Goal: Information Seeking & Learning: Check status

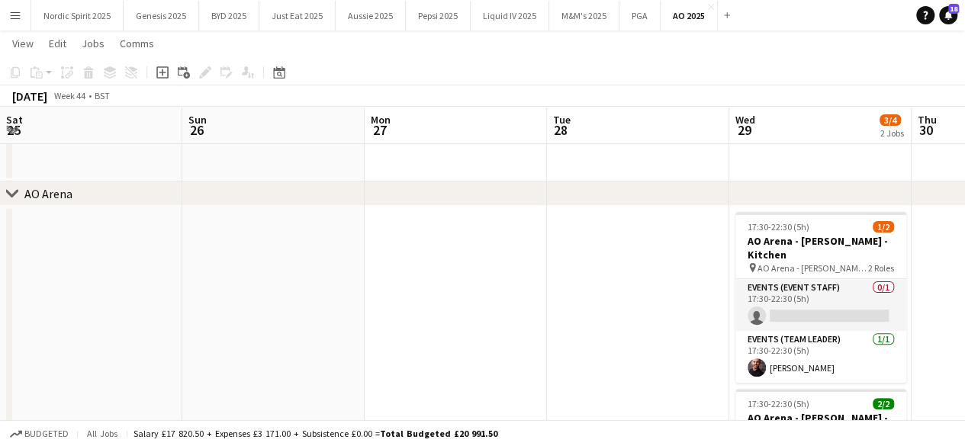
scroll to position [0, 525]
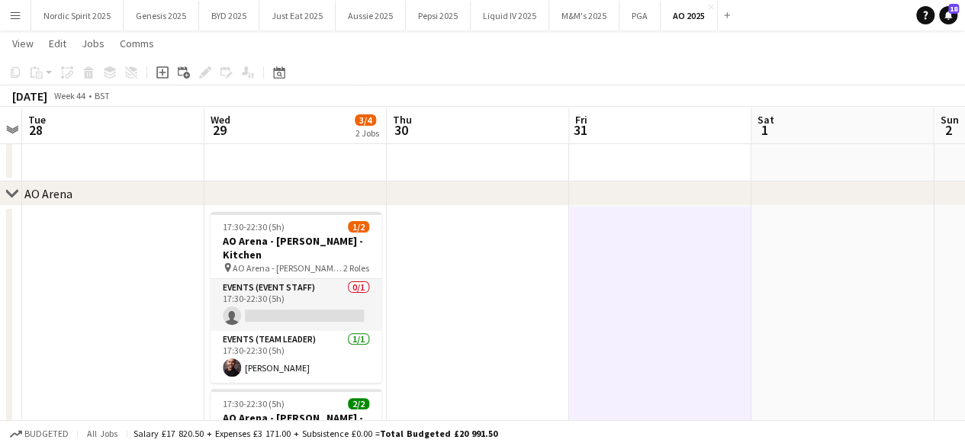
click at [23, 21] on button "Menu" at bounding box center [15, 15] width 31 height 31
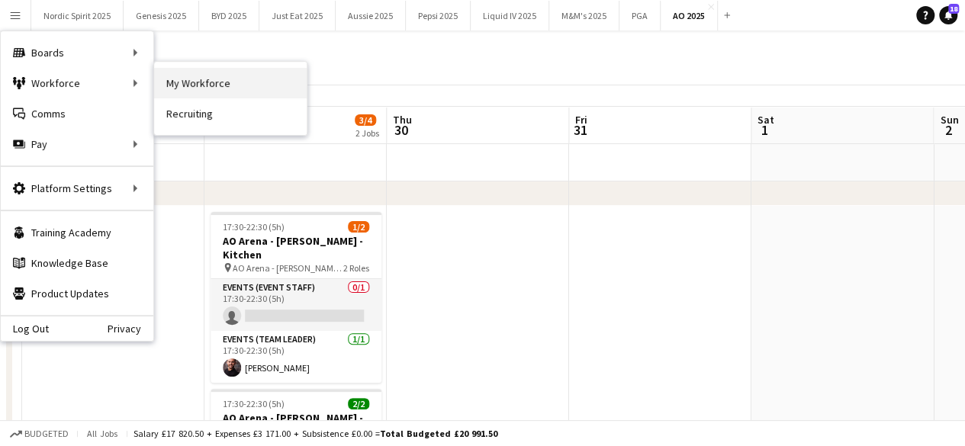
click at [175, 85] on link "My Workforce" at bounding box center [230, 83] width 153 height 31
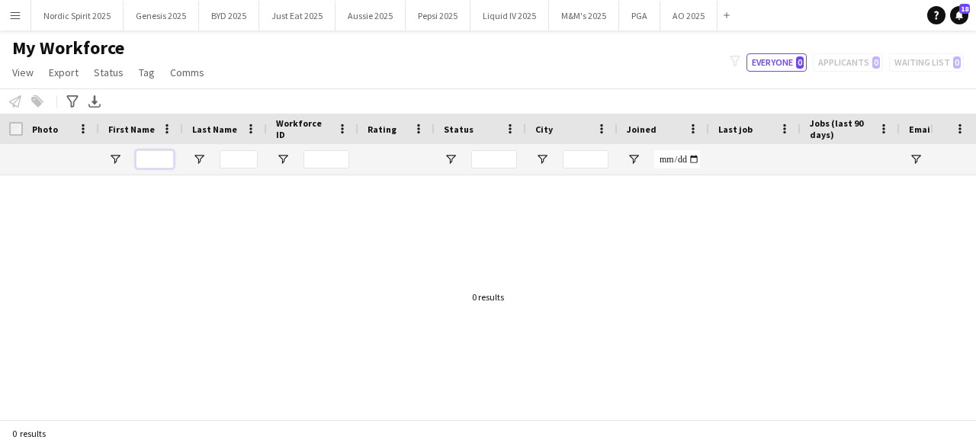
click at [157, 165] on input "First Name Filter Input" at bounding box center [155, 159] width 38 height 18
click at [157, 165] on input "**" at bounding box center [155, 159] width 38 height 18
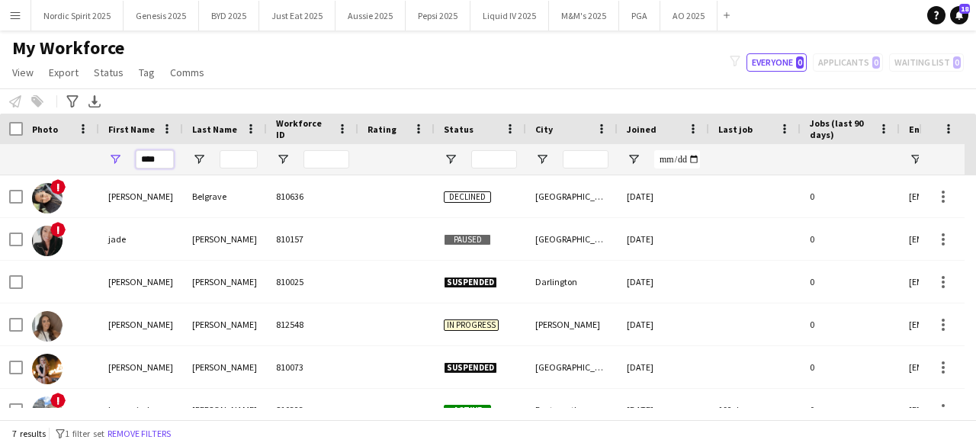
type input "****"
click at [227, 156] on input "Last Name Filter Input" at bounding box center [239, 159] width 38 height 18
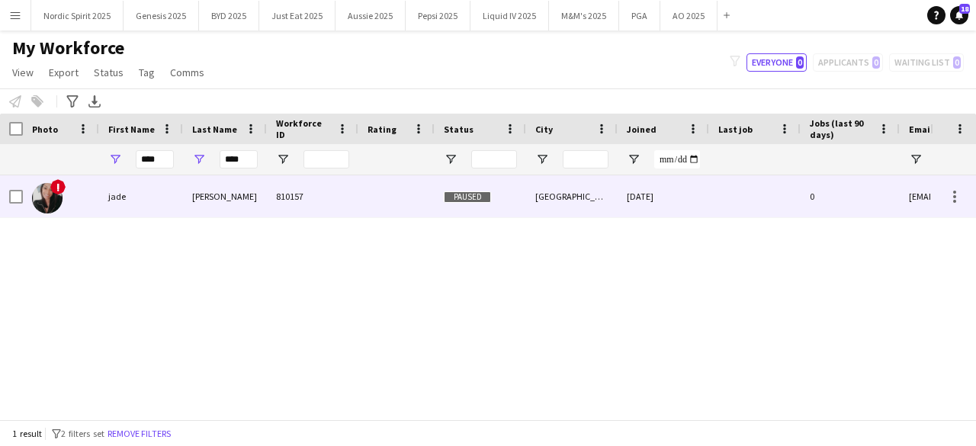
click at [52, 203] on img at bounding box center [47, 198] width 31 height 31
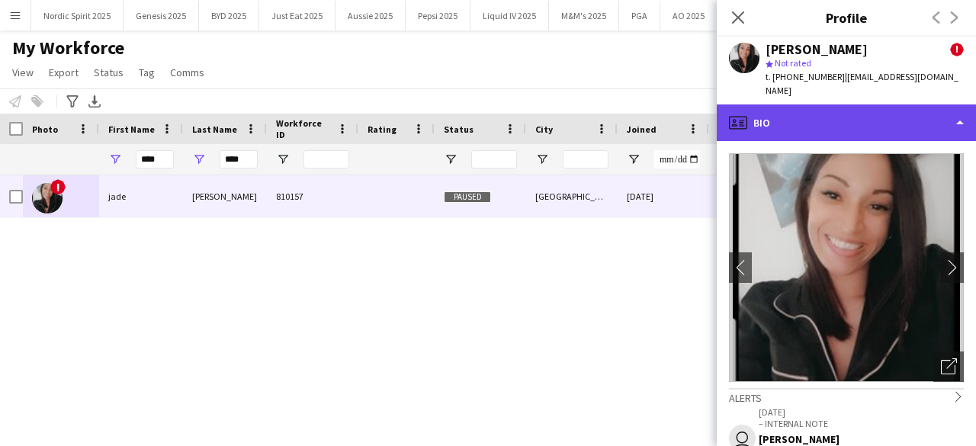
click at [936, 120] on div "profile Bio" at bounding box center [846, 122] width 259 height 37
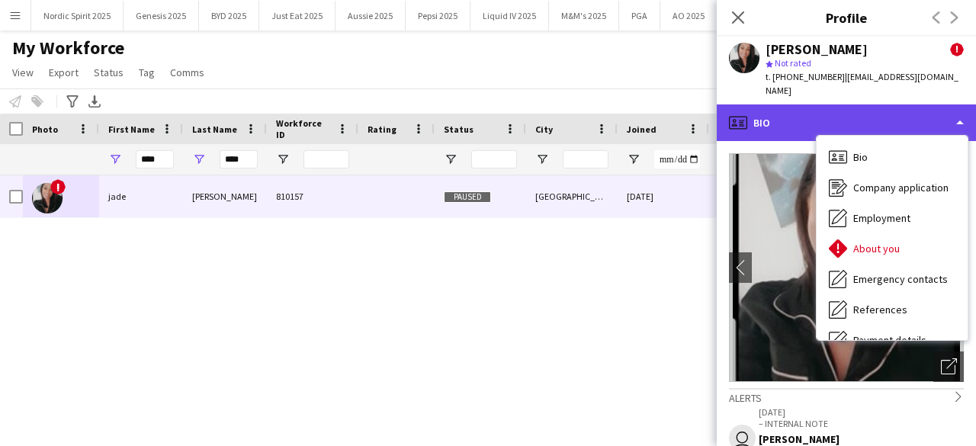
click at [946, 104] on div "profile Bio" at bounding box center [846, 122] width 259 height 37
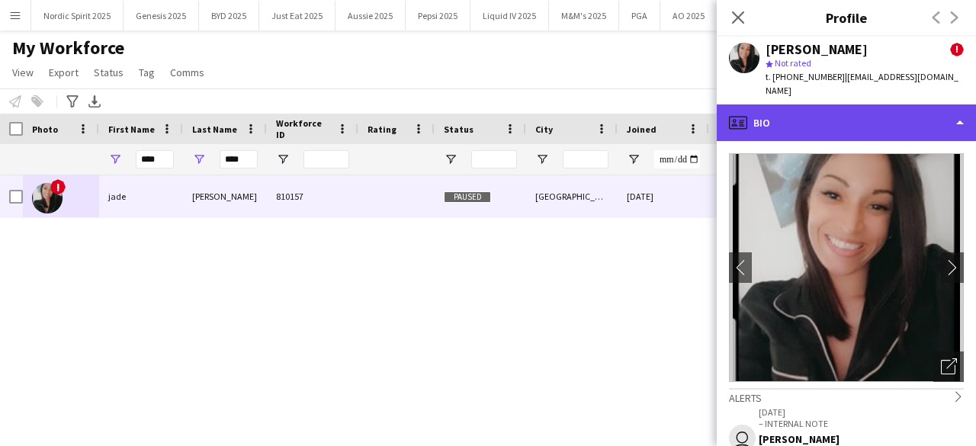
click at [944, 104] on div "profile Bio" at bounding box center [846, 122] width 259 height 37
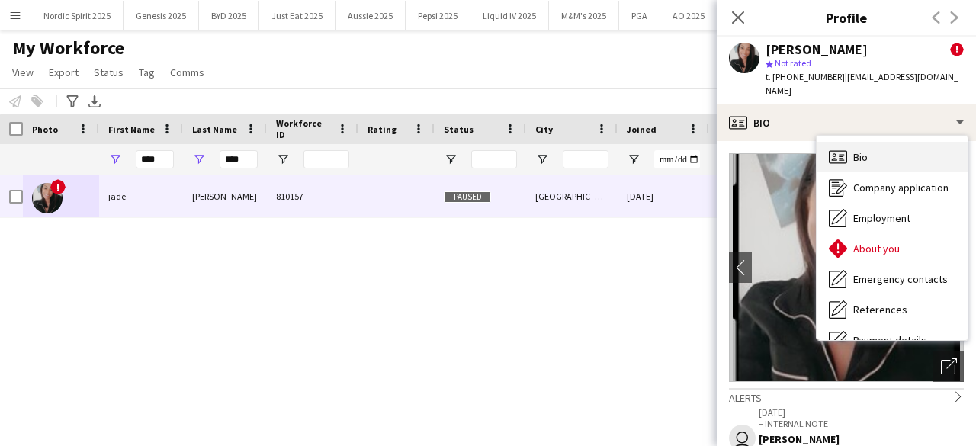
click at [926, 142] on div "Bio Bio" at bounding box center [892, 157] width 151 height 31
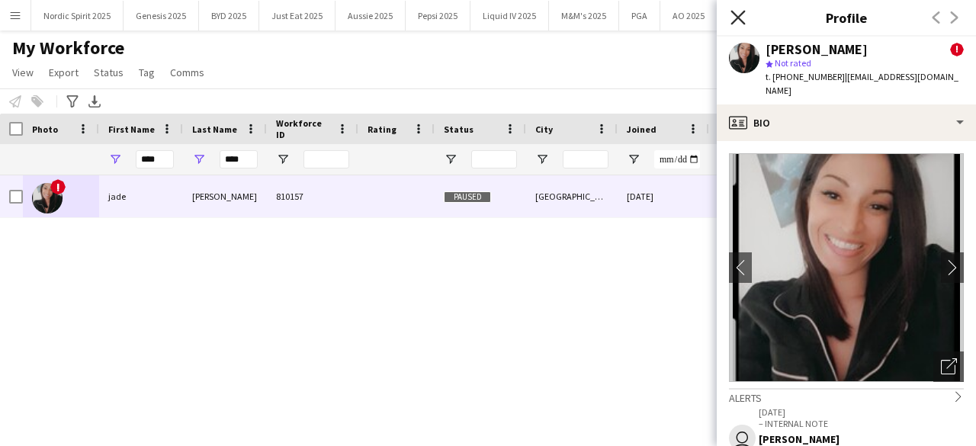
click at [740, 20] on icon at bounding box center [738, 17] width 14 height 14
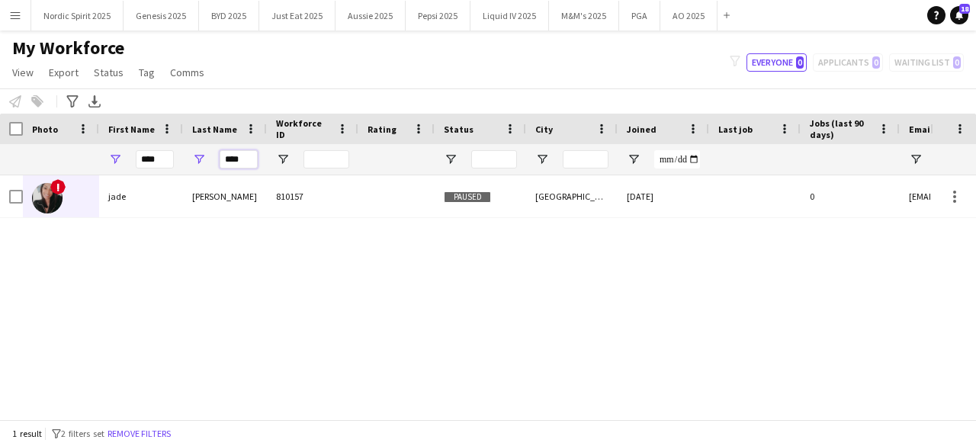
click at [252, 159] on input "****" at bounding box center [239, 159] width 38 height 18
type input "*"
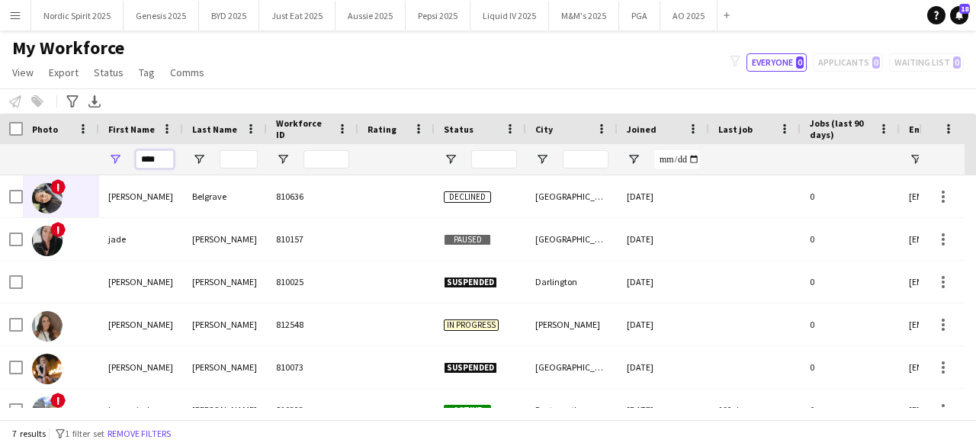
click at [156, 154] on input "****" at bounding box center [155, 159] width 38 height 18
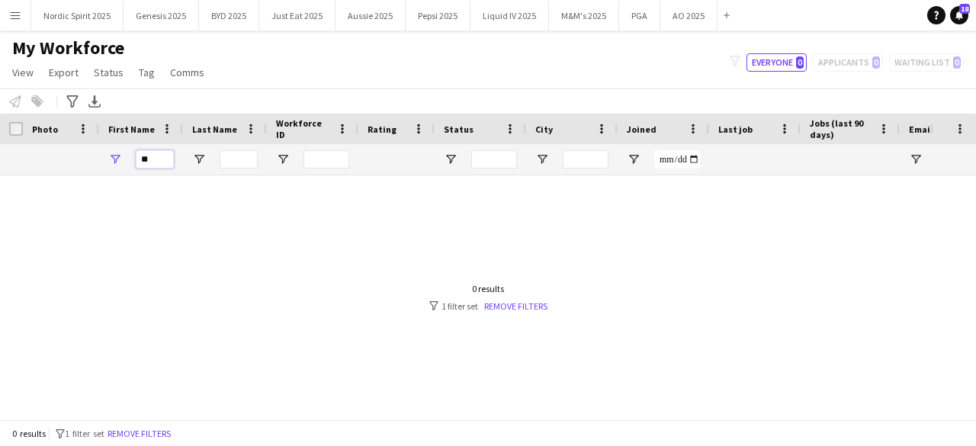
type input "*"
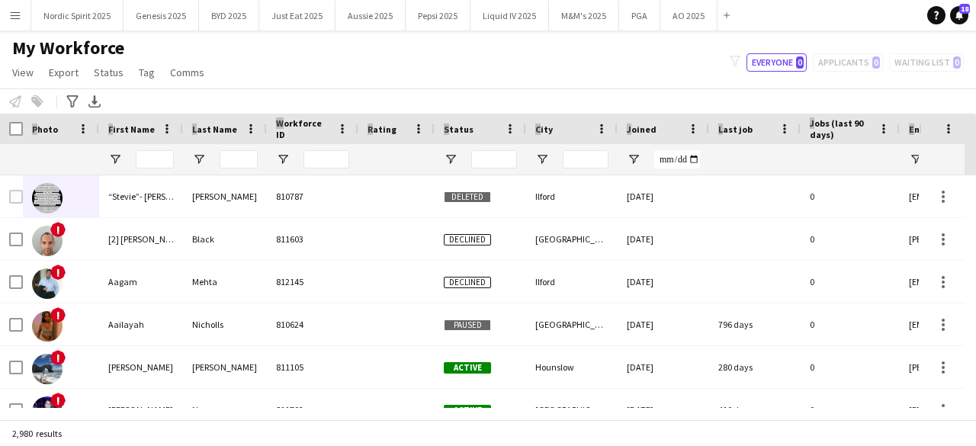
drag, startPoint x: 975, startPoint y: 98, endPoint x: 975, endPoint y: 119, distance: 20.6
click at [964, 119] on main "My Workforce View Views Default view Compliance Log New view Update view Delete…" at bounding box center [488, 228] width 976 height 395
click at [518, 21] on button "Liquid IV 2025 Close" at bounding box center [510, 16] width 79 height 30
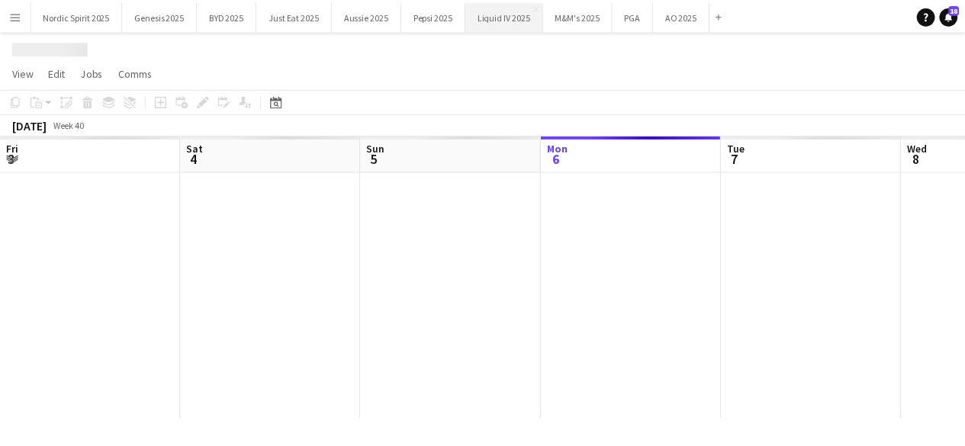
scroll to position [0, 365]
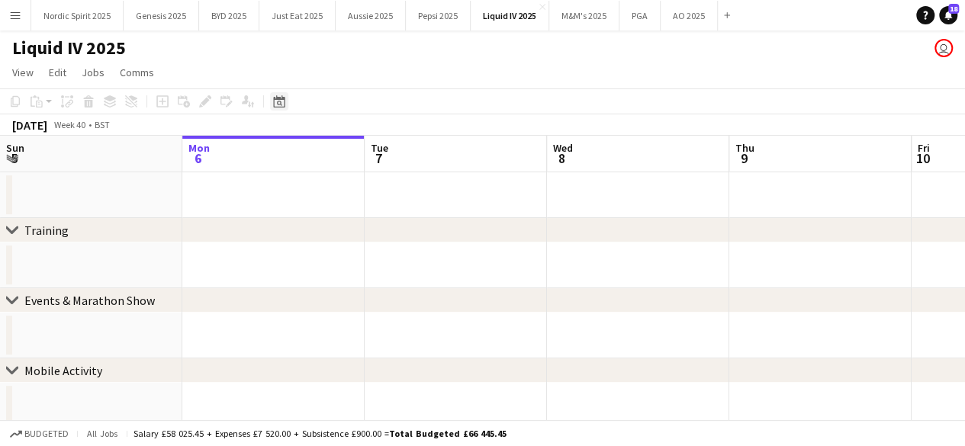
click at [283, 106] on icon "Date picker" at bounding box center [279, 101] width 12 height 12
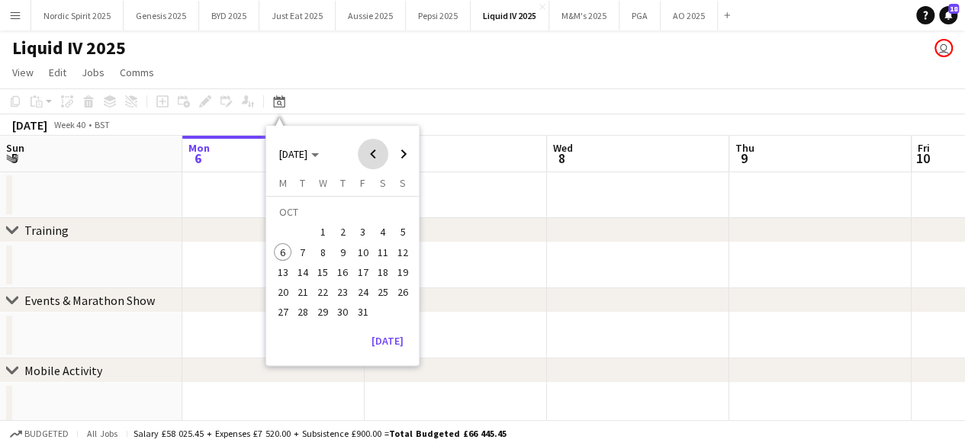
click at [374, 153] on span "Previous month" at bounding box center [373, 154] width 31 height 31
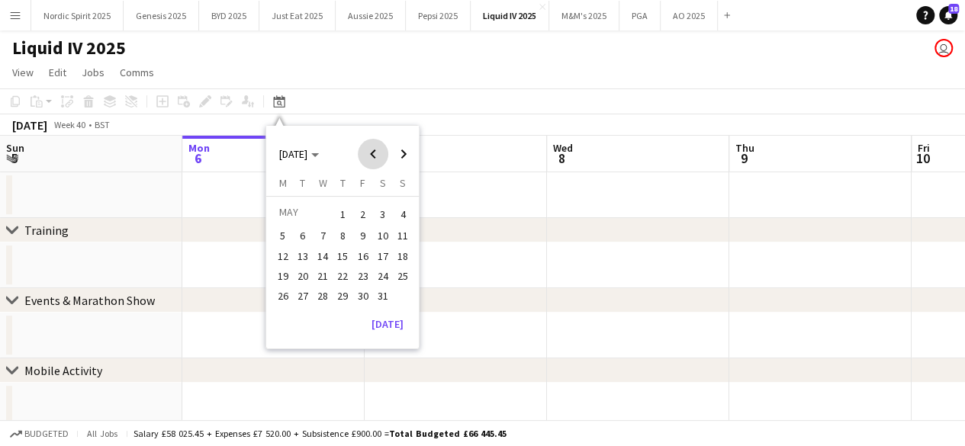
click at [374, 153] on span "Previous month" at bounding box center [373, 154] width 31 height 31
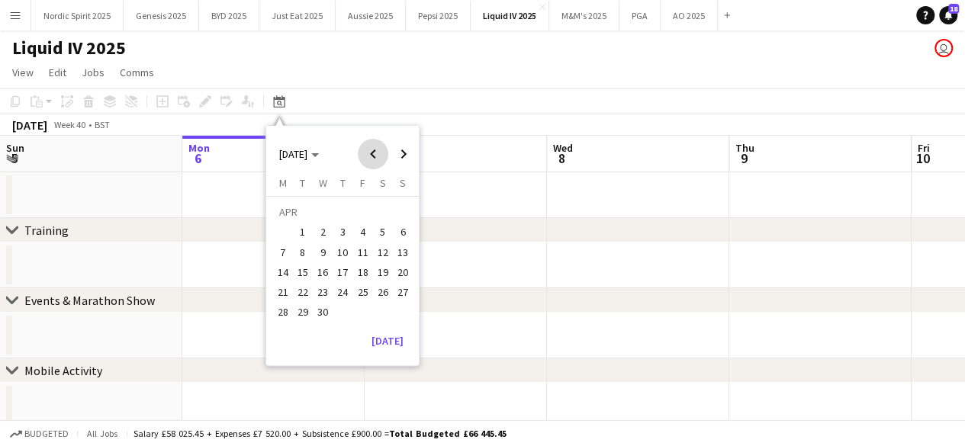
click at [374, 153] on span "Previous month" at bounding box center [373, 154] width 31 height 31
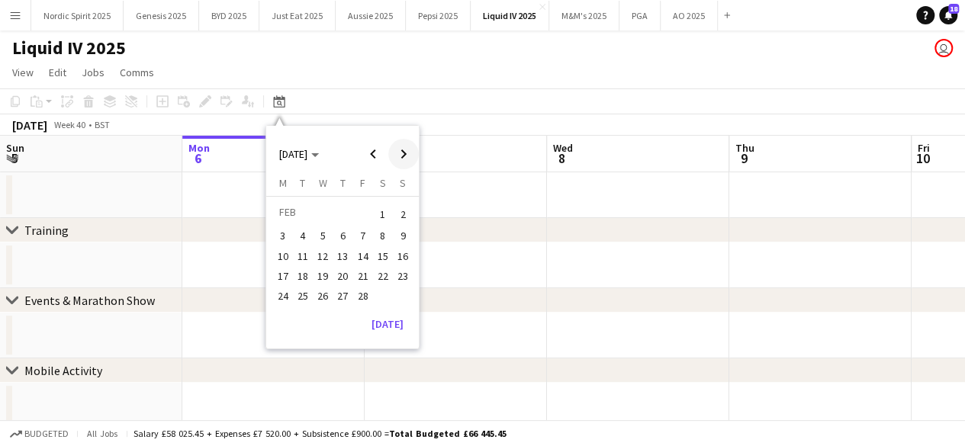
click at [403, 156] on span "Next month" at bounding box center [403, 154] width 31 height 31
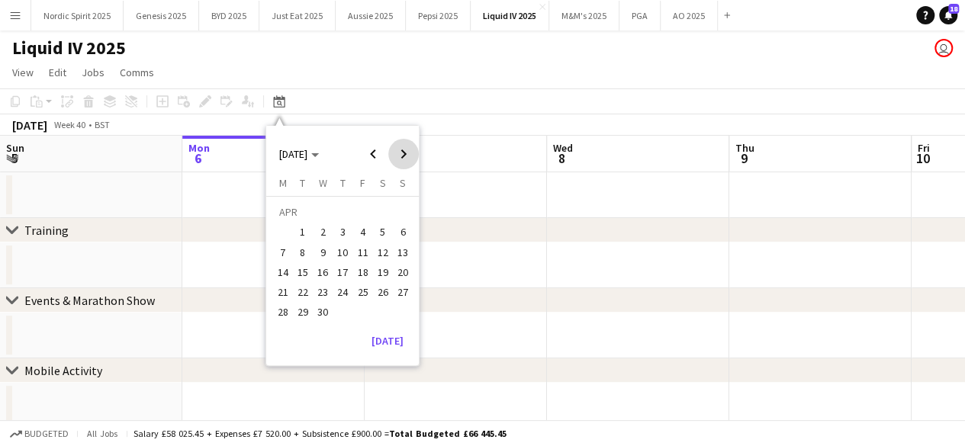
click at [403, 156] on span "Next month" at bounding box center [403, 154] width 31 height 31
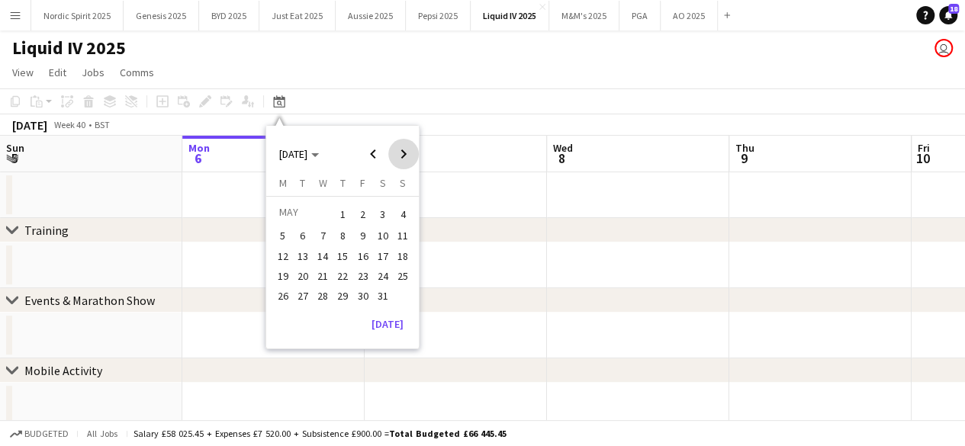
click at [403, 156] on span "Next month" at bounding box center [403, 154] width 31 height 31
click at [399, 219] on span "1" at bounding box center [403, 214] width 18 height 21
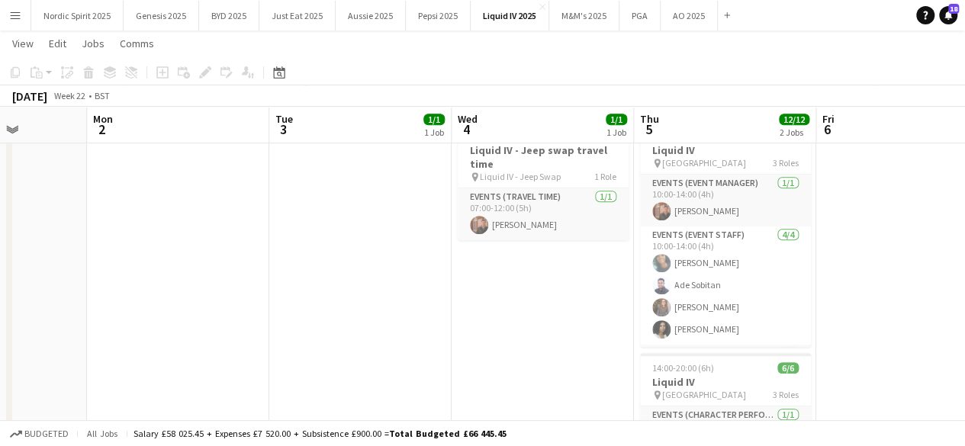
scroll to position [0, 466]
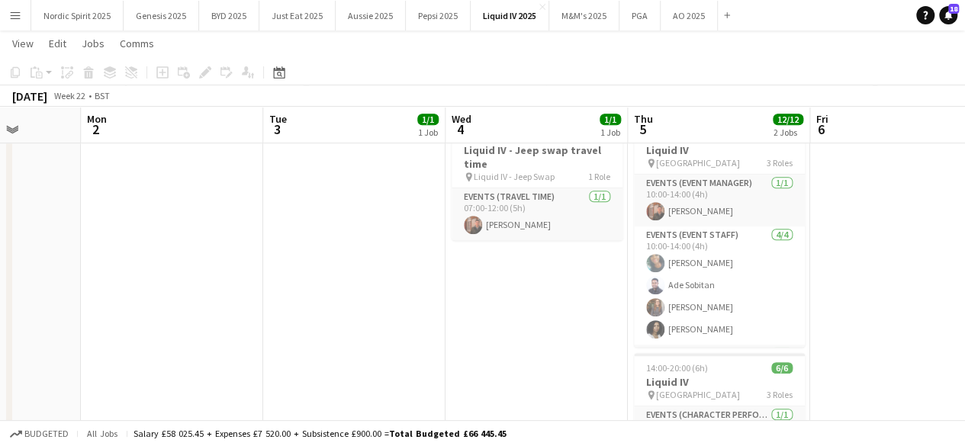
drag, startPoint x: 864, startPoint y: 364, endPoint x: 558, endPoint y: 388, distance: 306.8
click at [558, 388] on app-calendar-viewport "Fri 30 Sat 31 Sun 1 Mon 2 Tue 3 1/1 1 Job Wed 4 1/1 1 Job Thu 5 12/12 2 Jobs Fr…" at bounding box center [482, 251] width 965 height 1138
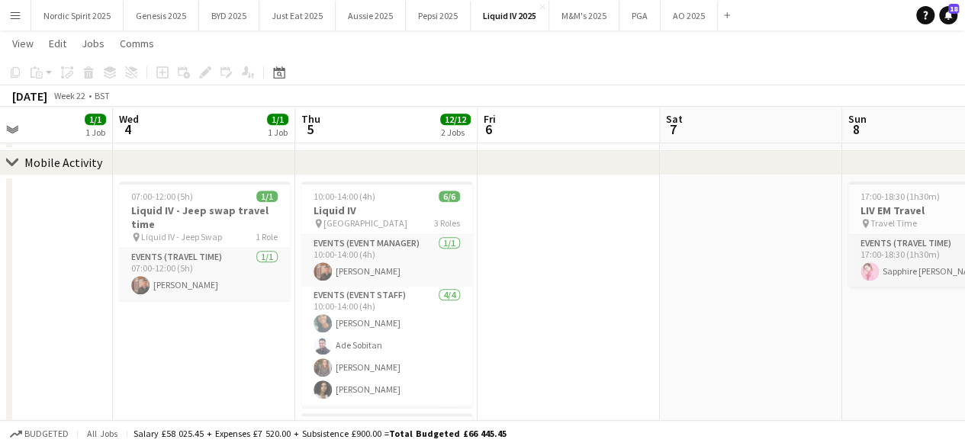
drag, startPoint x: 866, startPoint y: 305, endPoint x: 534, endPoint y: 333, distance: 333.7
click at [534, 333] on app-calendar-viewport "Sun 1 Mon 2 Tue 3 1/1 1 Job Wed 4 1/1 1 Job Thu 5 12/12 2 Jobs Fri 6 Sat 7 Sun …" at bounding box center [482, 281] width 965 height 1198
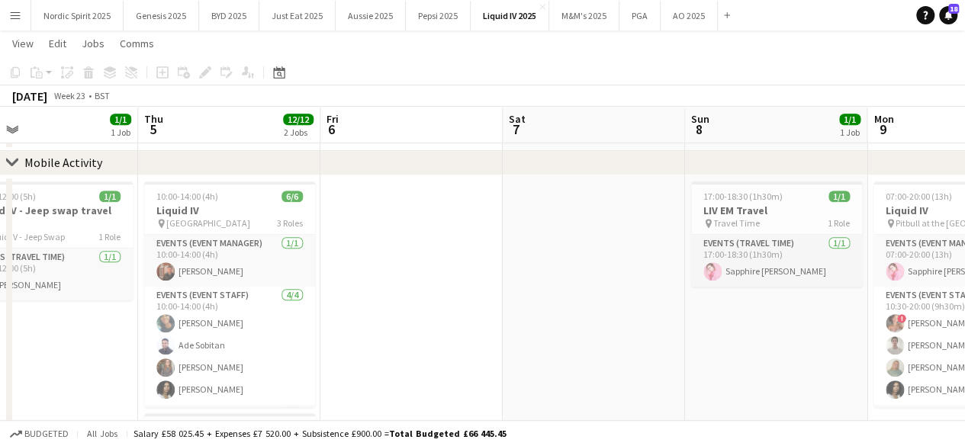
drag, startPoint x: 673, startPoint y: 343, endPoint x: 478, endPoint y: 355, distance: 194.8
click at [480, 355] on app-calendar-viewport "Sun 1 Mon 2 Tue 3 1/1 1 Job Wed 4 1/1 1 Job Thu 5 12/12 2 Jobs Fri 6 Sat 7 Sun …" at bounding box center [482, 281] width 965 height 1198
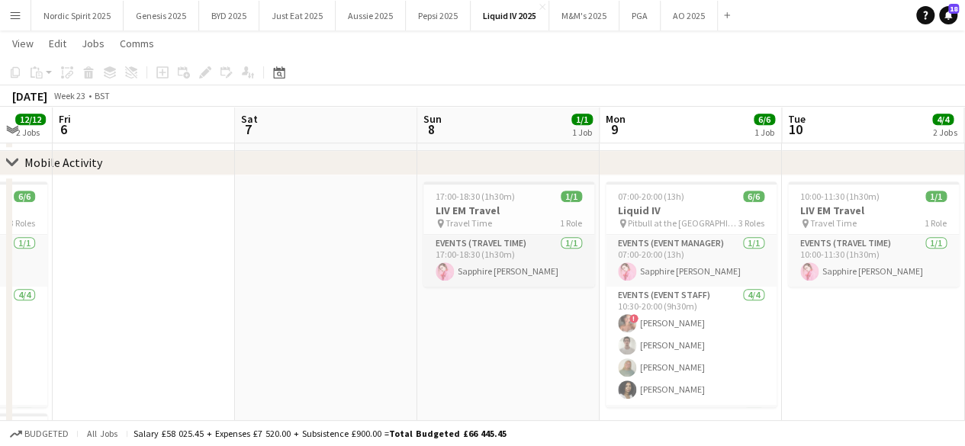
drag, startPoint x: 675, startPoint y: 362, endPoint x: 439, endPoint y: 362, distance: 235.7
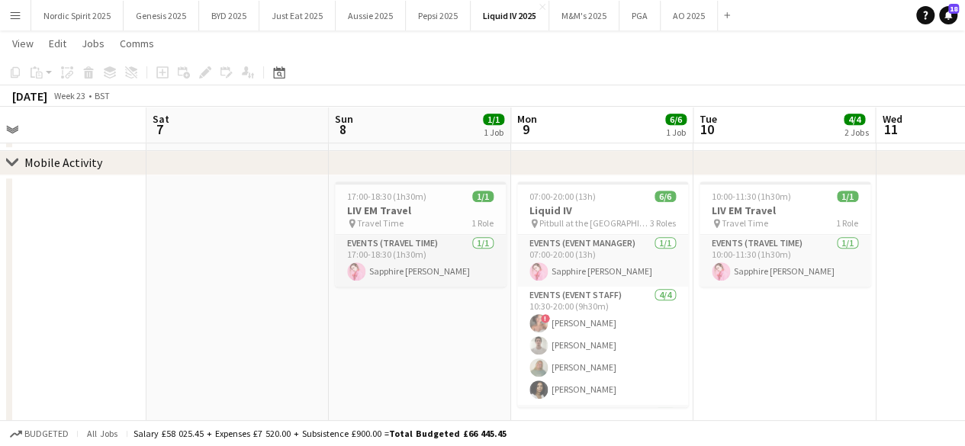
drag, startPoint x: 516, startPoint y: 374, endPoint x: 429, endPoint y: 382, distance: 87.3
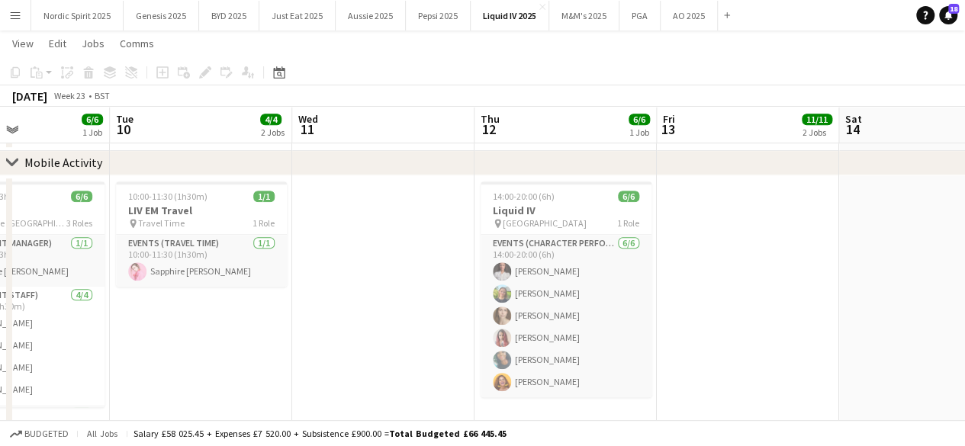
scroll to position [0, 438]
drag, startPoint x: 773, startPoint y: 355, endPoint x: 191, endPoint y: 300, distance: 584.5
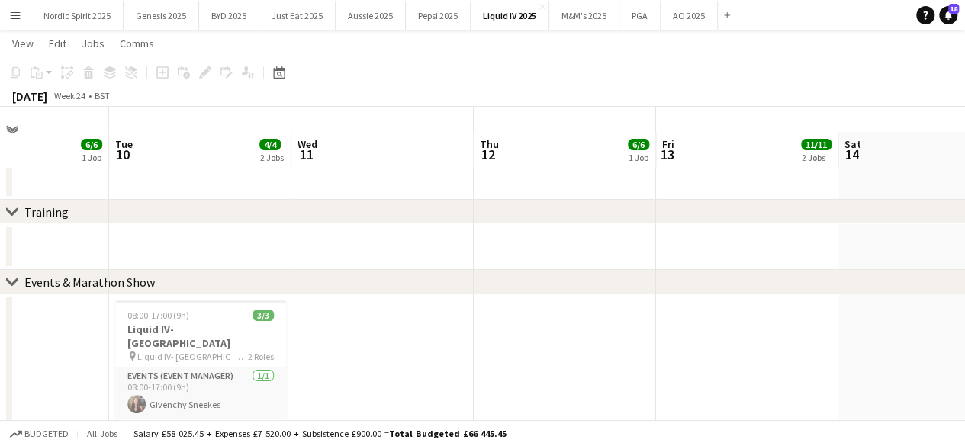
scroll to position [0, 0]
